Goal: Navigation & Orientation: Find specific page/section

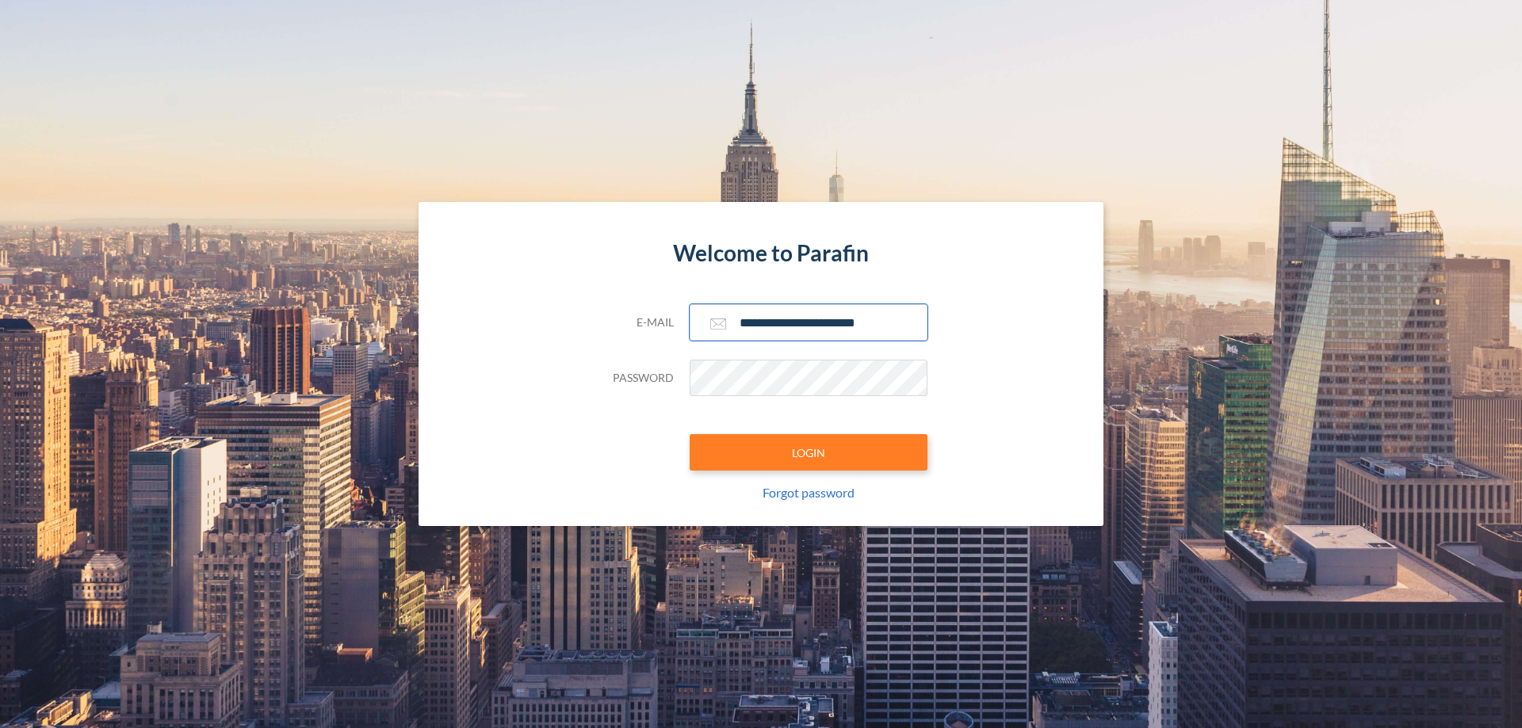
type input "**********"
click at [808, 453] on button "LOGIN" at bounding box center [808, 452] width 238 height 36
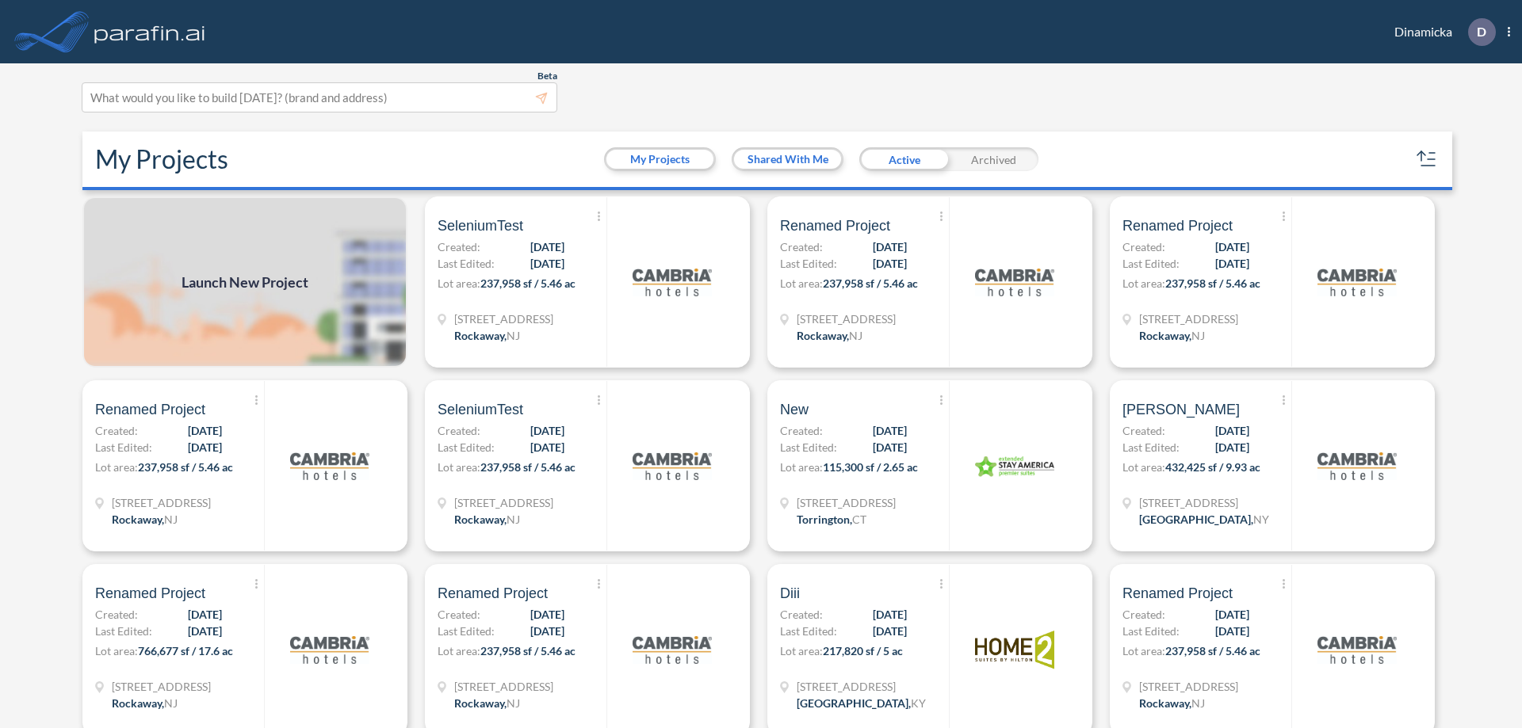
scroll to position [4, 0]
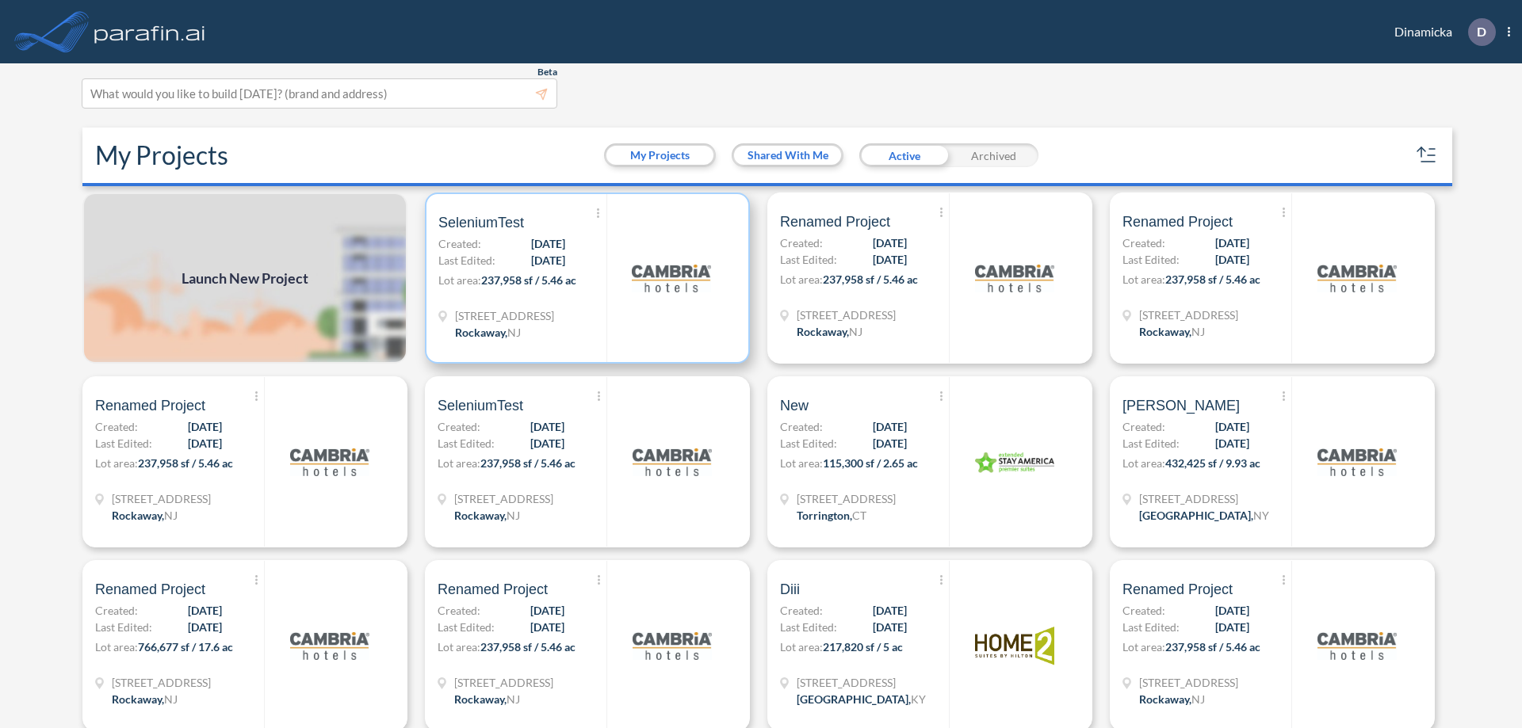
click at [584, 278] on p "Lot area: 237,958 sf / 5.46 ac" at bounding box center [522, 283] width 168 height 23
